Goal: Information Seeking & Learning: Understand process/instructions

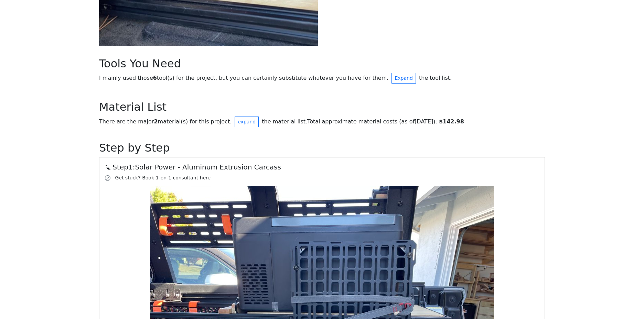
scroll to position [332, 0]
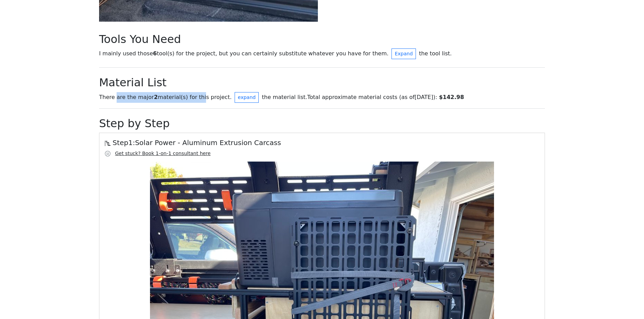
drag, startPoint x: 115, startPoint y: 95, endPoint x: 194, endPoint y: 94, distance: 79.8
click at [194, 94] on div "There are the major 2 material(s) for this project. expand the material list. T…" at bounding box center [322, 97] width 454 height 11
drag, startPoint x: 264, startPoint y: 94, endPoint x: 315, endPoint y: 93, distance: 50.9
click at [315, 93] on div "There are the major 2 material(s) for this project. expand the material list. T…" at bounding box center [322, 97] width 454 height 11
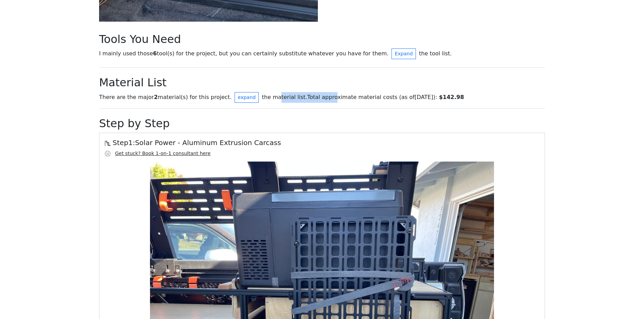
click at [315, 93] on div "There are the major 2 material(s) for this project. expand the material list. T…" at bounding box center [322, 97] width 454 height 11
drag, startPoint x: 290, startPoint y: 97, endPoint x: 391, endPoint y: 98, distance: 101.1
click at [391, 98] on div "There are the major 2 material(s) for this project. expand the material list. T…" at bounding box center [322, 97] width 454 height 11
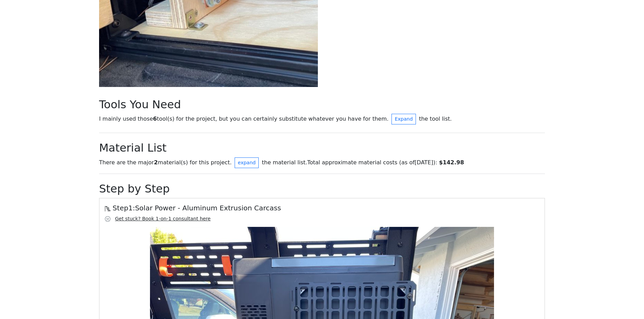
scroll to position [291, 0]
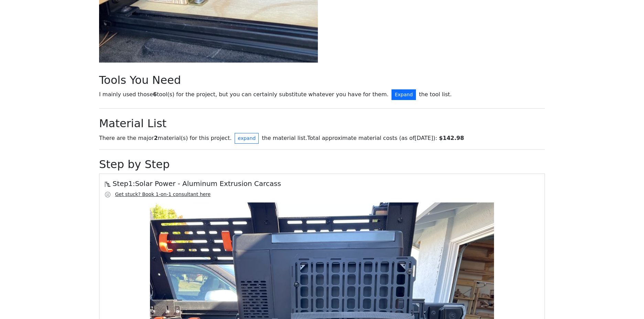
click at [391, 92] on button "Expand" at bounding box center [403, 94] width 24 height 11
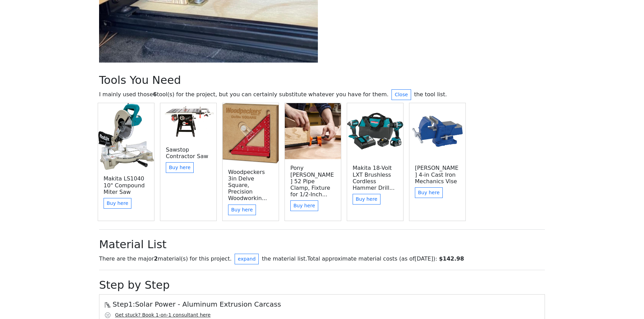
click at [498, 155] on div "Makita LS1040 10" Compound Miter Saw Buy here Sawstop Contractor Saw Buy here W…" at bounding box center [322, 163] width 454 height 121
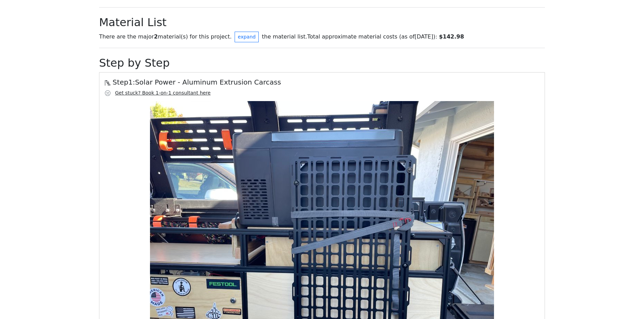
scroll to position [444, 0]
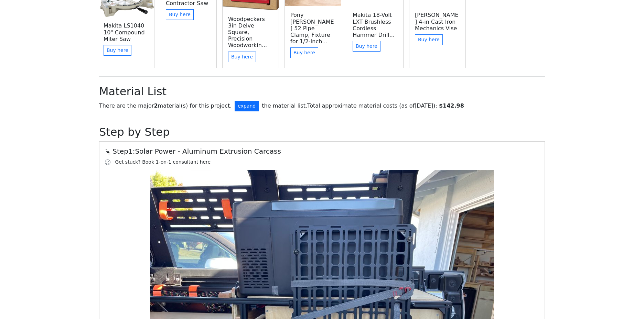
click at [235, 101] on button "expand" at bounding box center [247, 106] width 24 height 11
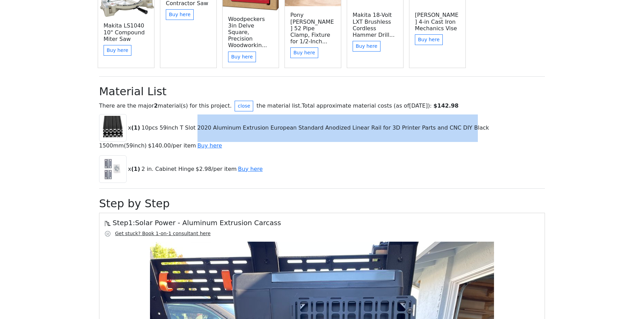
drag, startPoint x: 192, startPoint y: 119, endPoint x: 444, endPoint y: 120, distance: 251.4
click at [444, 124] on span "10pcs 59inch T Slot 2020 Aluminum Extrusion European Standard Anodized Linear R…" at bounding box center [294, 136] width 390 height 25
click at [344, 129] on p "x ( 1 ) 10pcs 59inch T Slot 2020 Aluminum Extrusion European Standard Anodized …" at bounding box center [322, 132] width 446 height 36
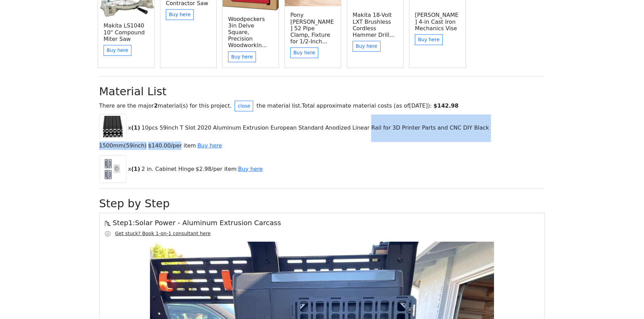
drag, startPoint x: 349, startPoint y: 122, endPoint x: 535, endPoint y: 123, distance: 185.7
click at [535, 123] on p "x ( 1 ) 10pcs 59inch T Slot 2020 Aluminum Extrusion European Standard Anodized …" at bounding box center [322, 132] width 446 height 36
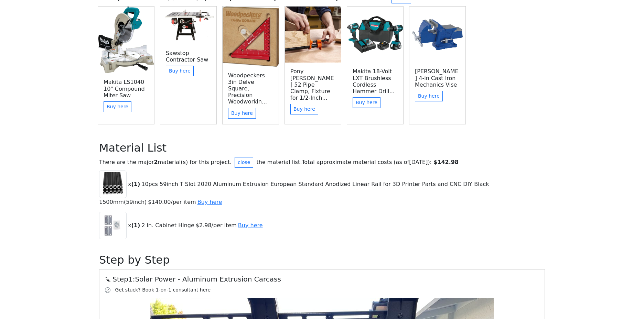
scroll to position [379, 0]
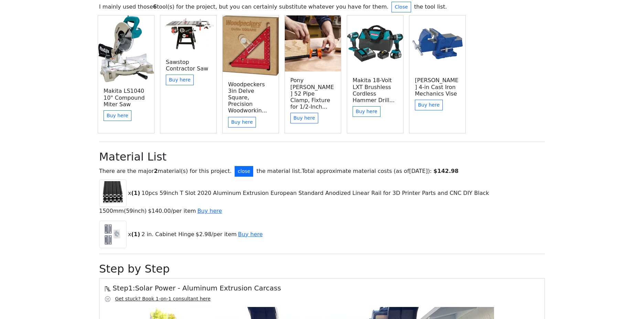
click at [235, 166] on button "close" at bounding box center [244, 171] width 19 height 11
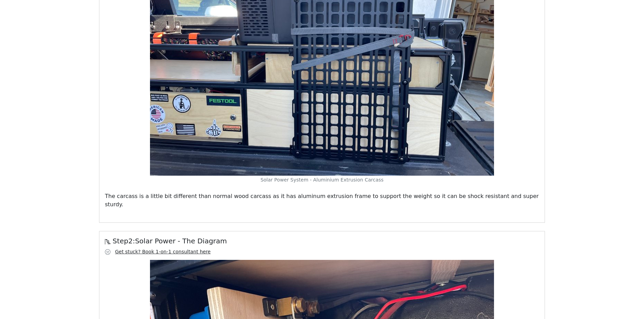
scroll to position [723, 0]
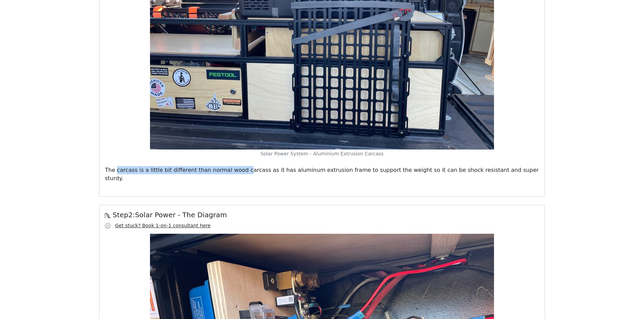
drag, startPoint x: 116, startPoint y: 165, endPoint x: 238, endPoint y: 164, distance: 121.7
click at [238, 166] on p "The carcass is a little bit different than normal wood carcass as it has alumin…" at bounding box center [322, 174] width 434 height 17
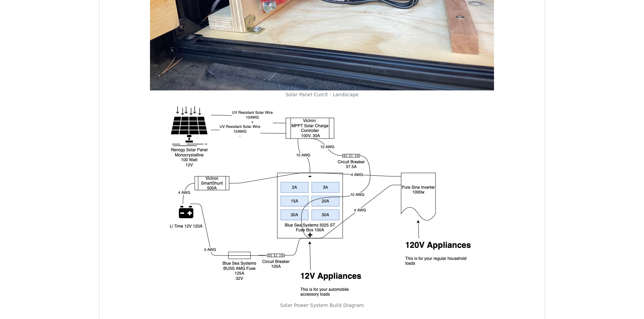
scroll to position [1128, 0]
